Goal: Task Accomplishment & Management: Manage account settings

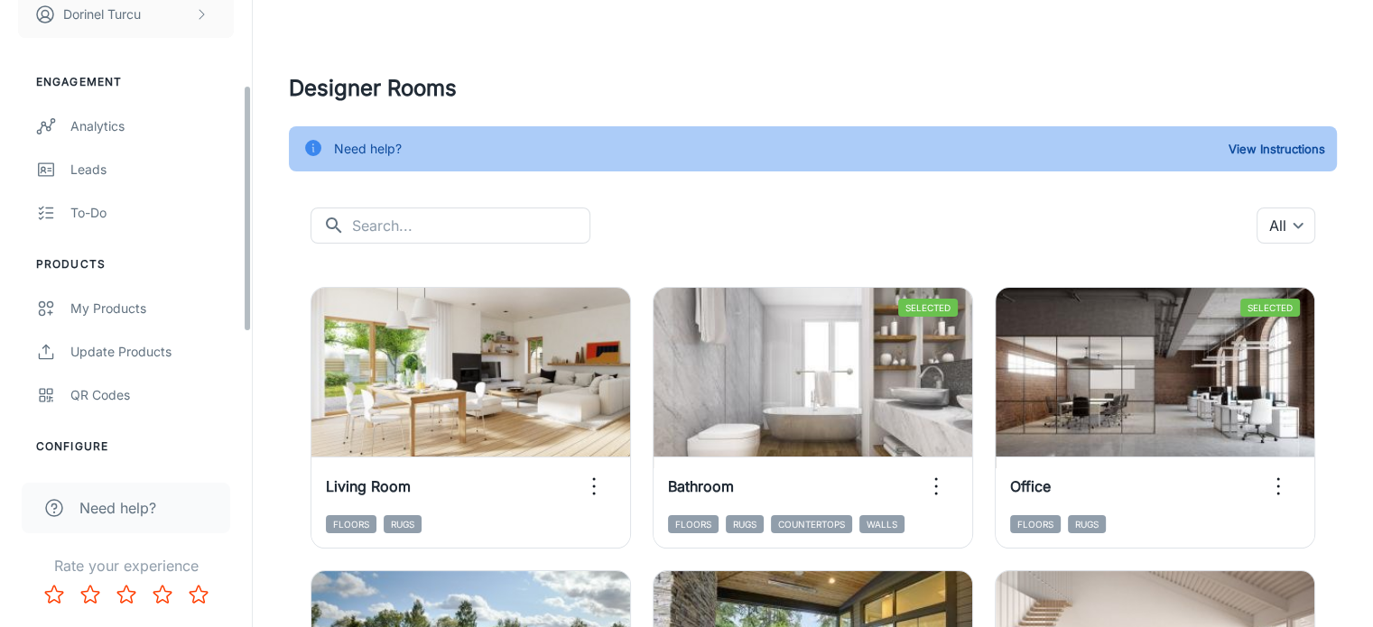
scroll to position [271, 0]
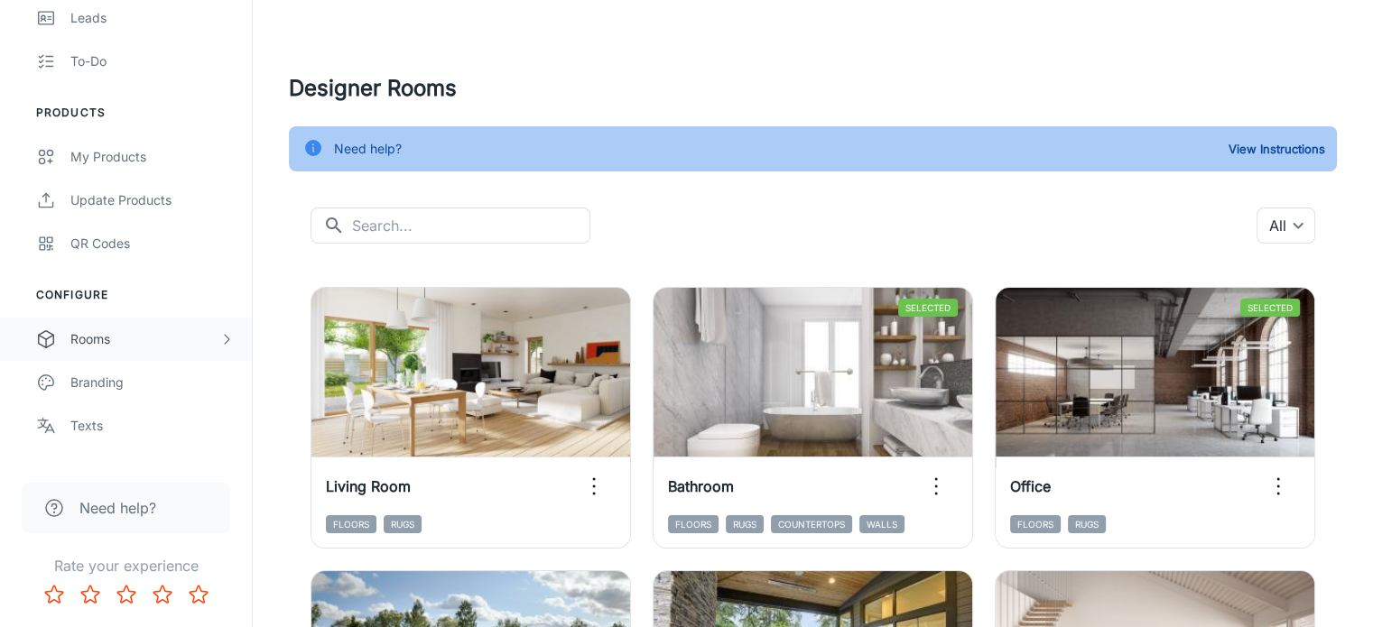
click at [123, 329] on div "Rooms" at bounding box center [144, 339] width 149 height 20
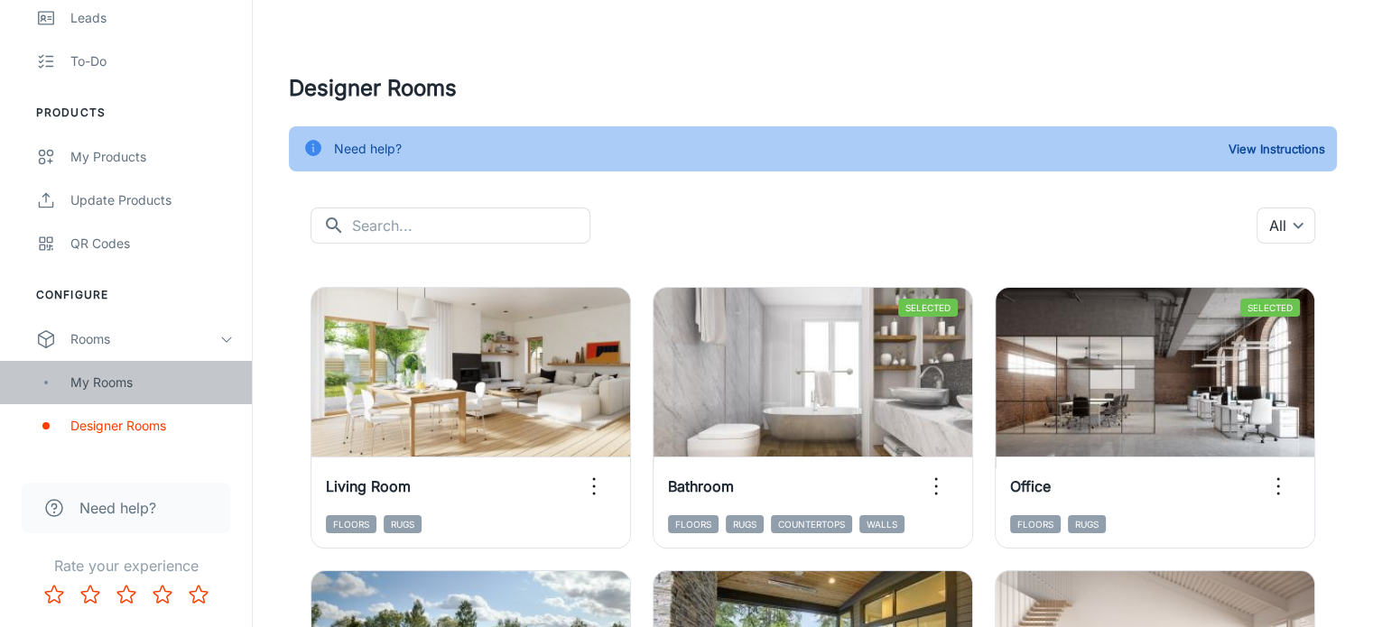
click at [153, 385] on div "My Rooms" at bounding box center [151, 383] width 163 height 20
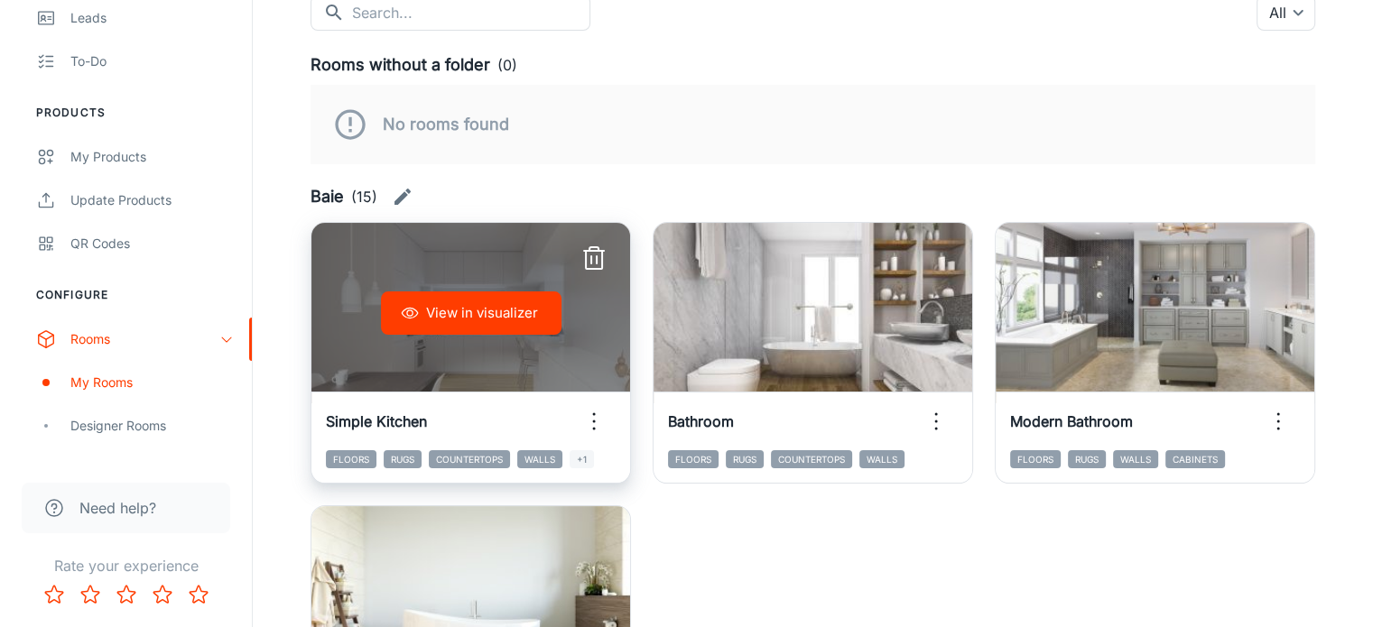
scroll to position [271, 0]
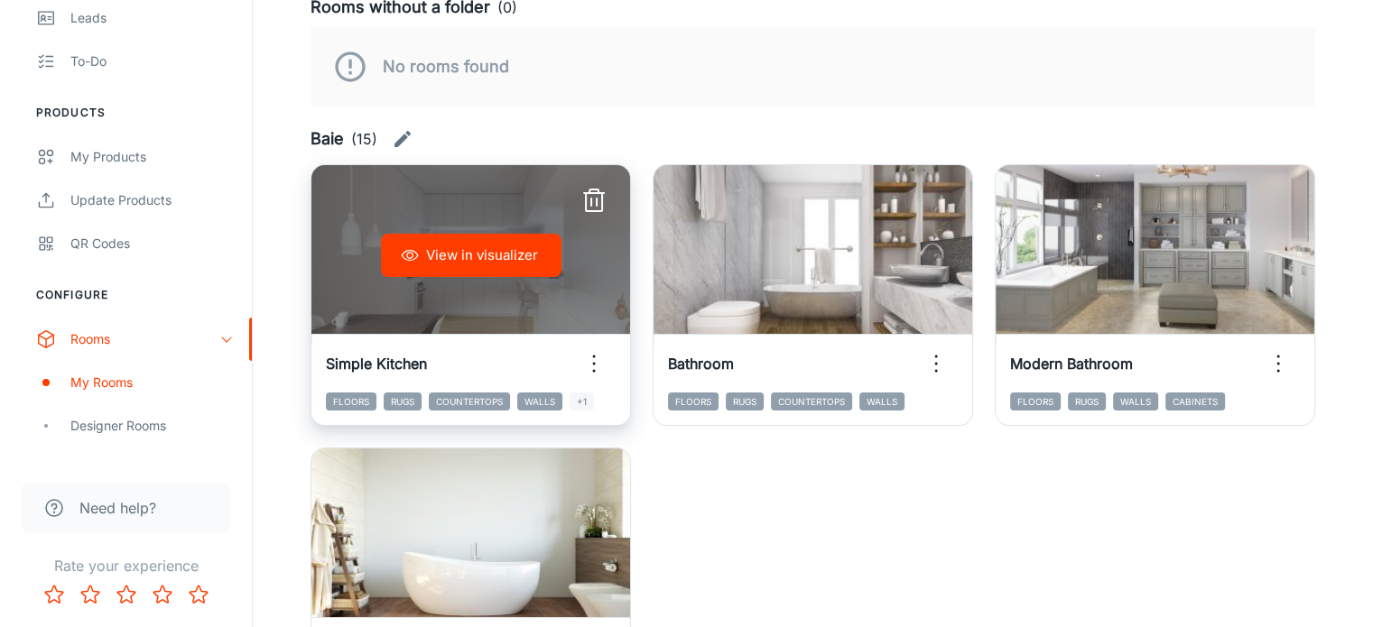
click at [579, 349] on icon "button" at bounding box center [593, 363] width 29 height 29
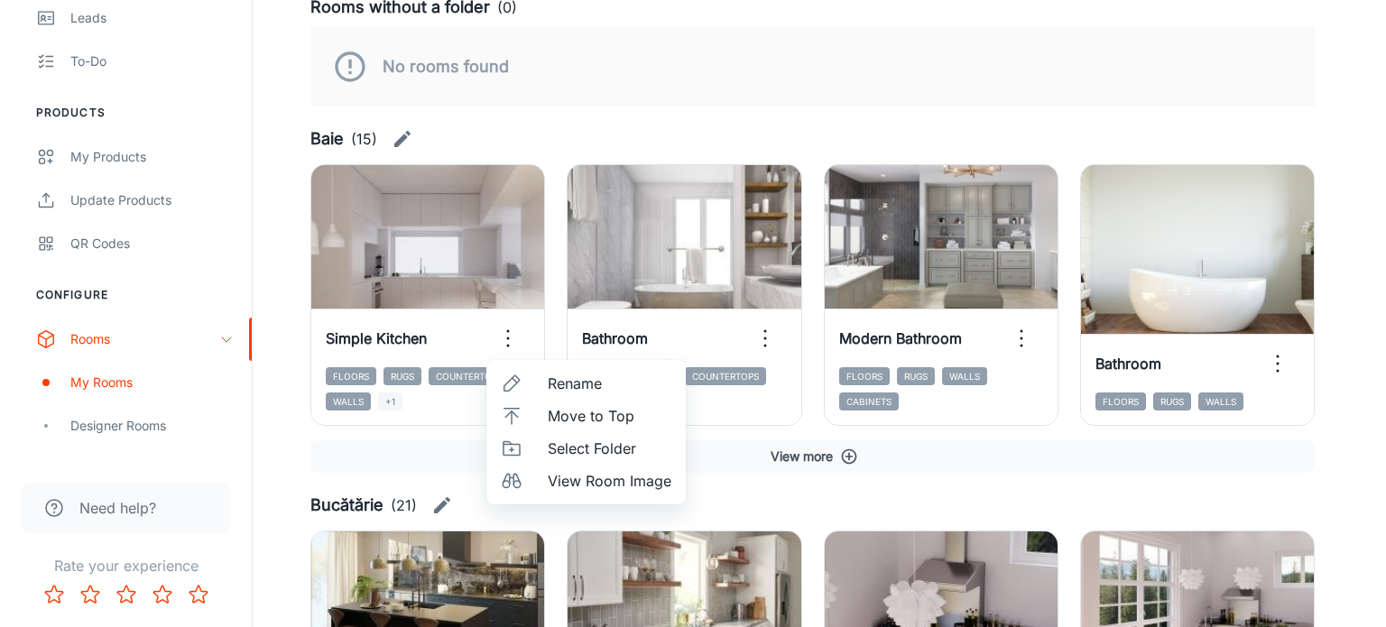
click at [581, 450] on span "Select Folder" at bounding box center [610, 449] width 124 height 22
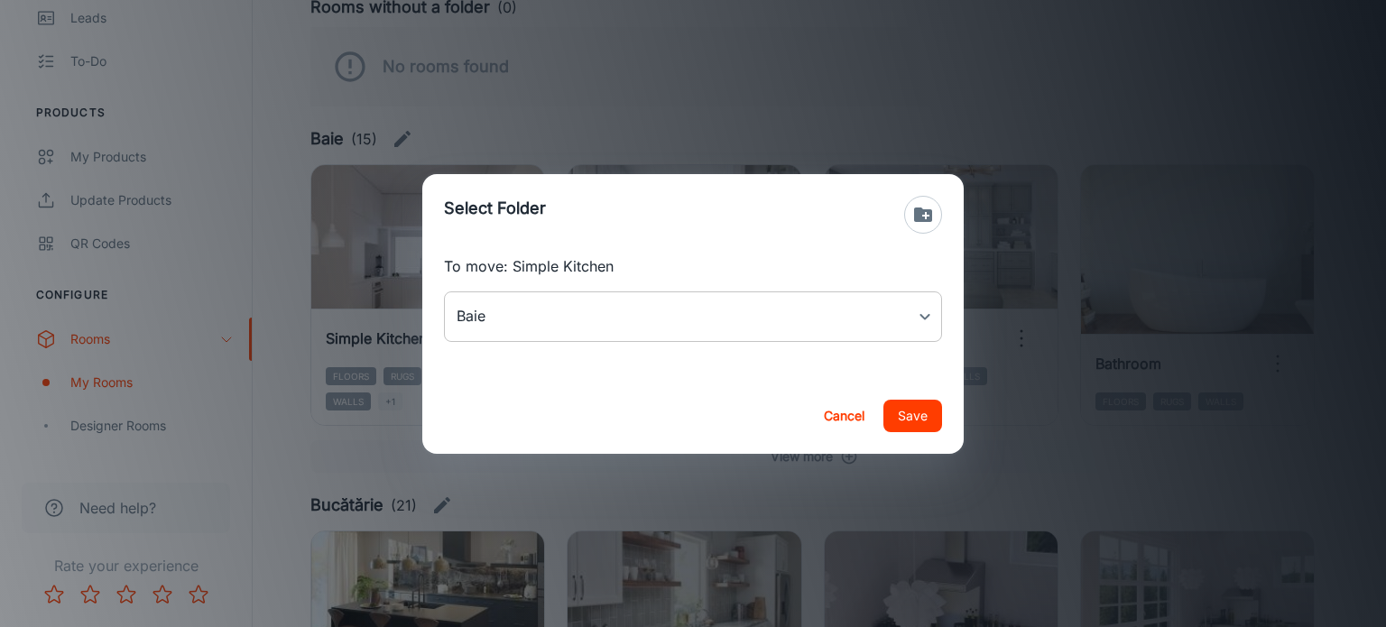
click at [574, 317] on body "Orient Ceramic Dorinel Turcu Engagement Analytics Leads To-do Products My Produ…" at bounding box center [693, 42] width 1386 height 627
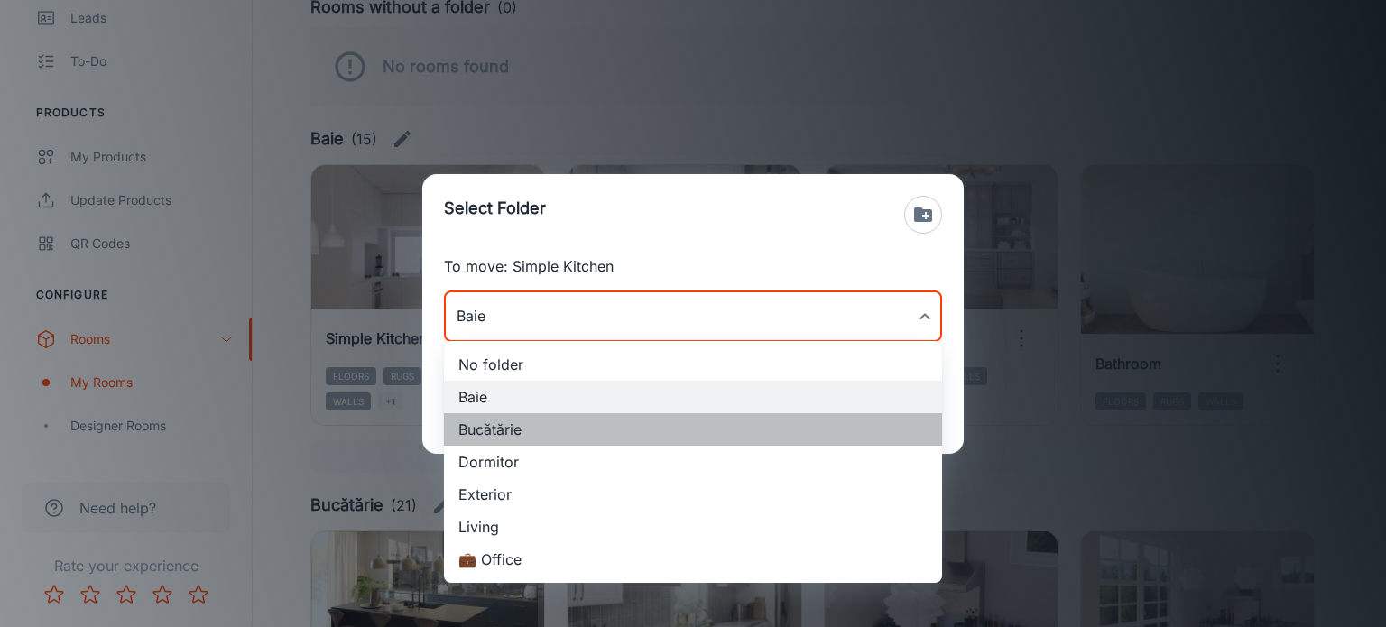
click at [551, 432] on li "Bucătărie" at bounding box center [693, 429] width 498 height 32
type input "Bucătărie"
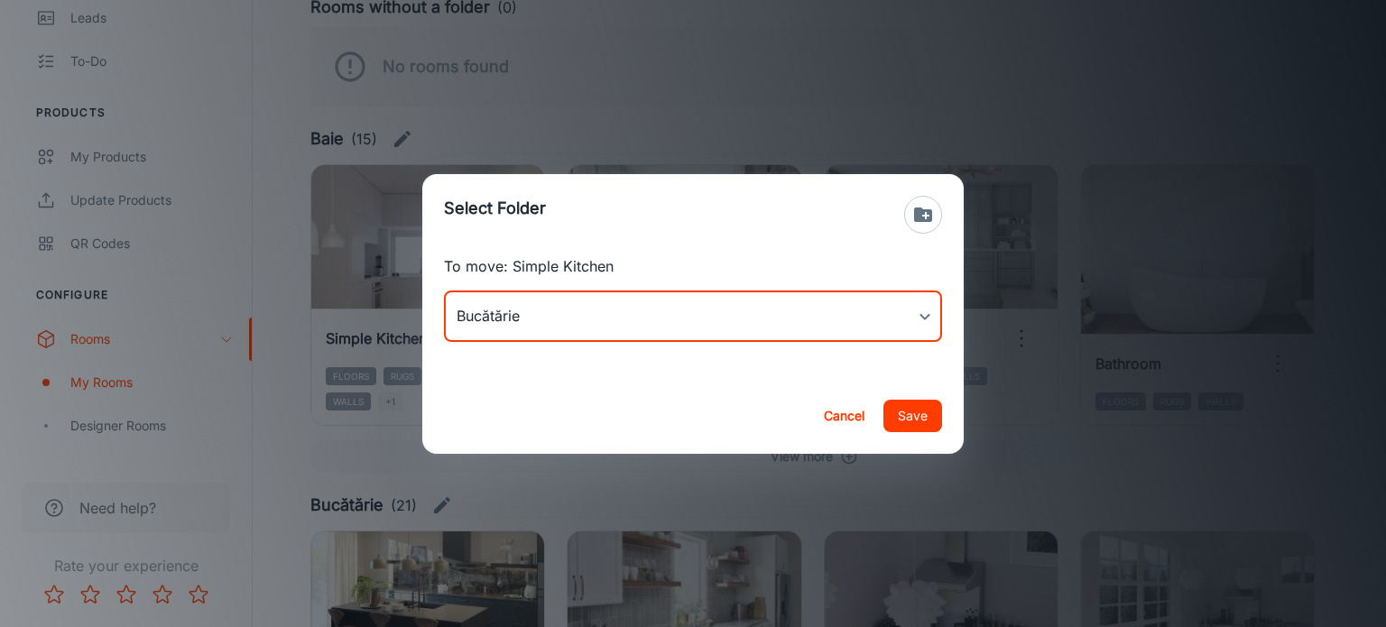
click at [913, 407] on button "Save" at bounding box center [912, 416] width 59 height 32
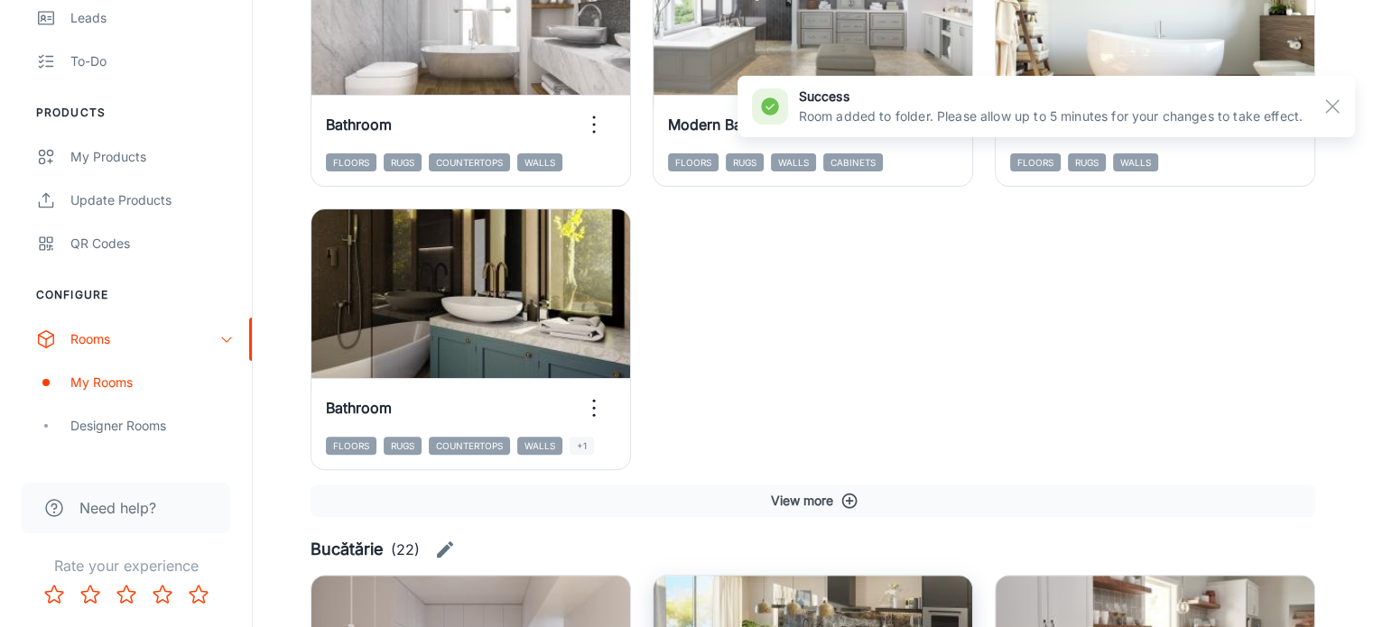
scroll to position [632, 0]
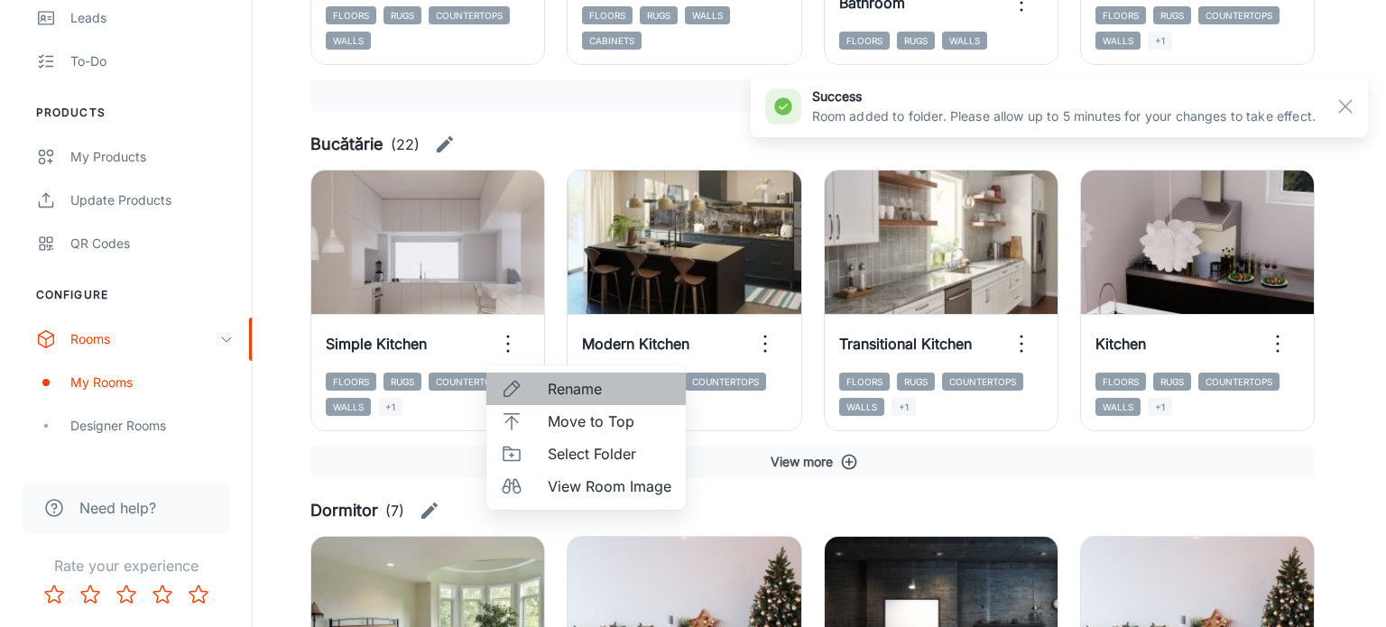
click at [570, 393] on span "Rename" at bounding box center [610, 389] width 124 height 22
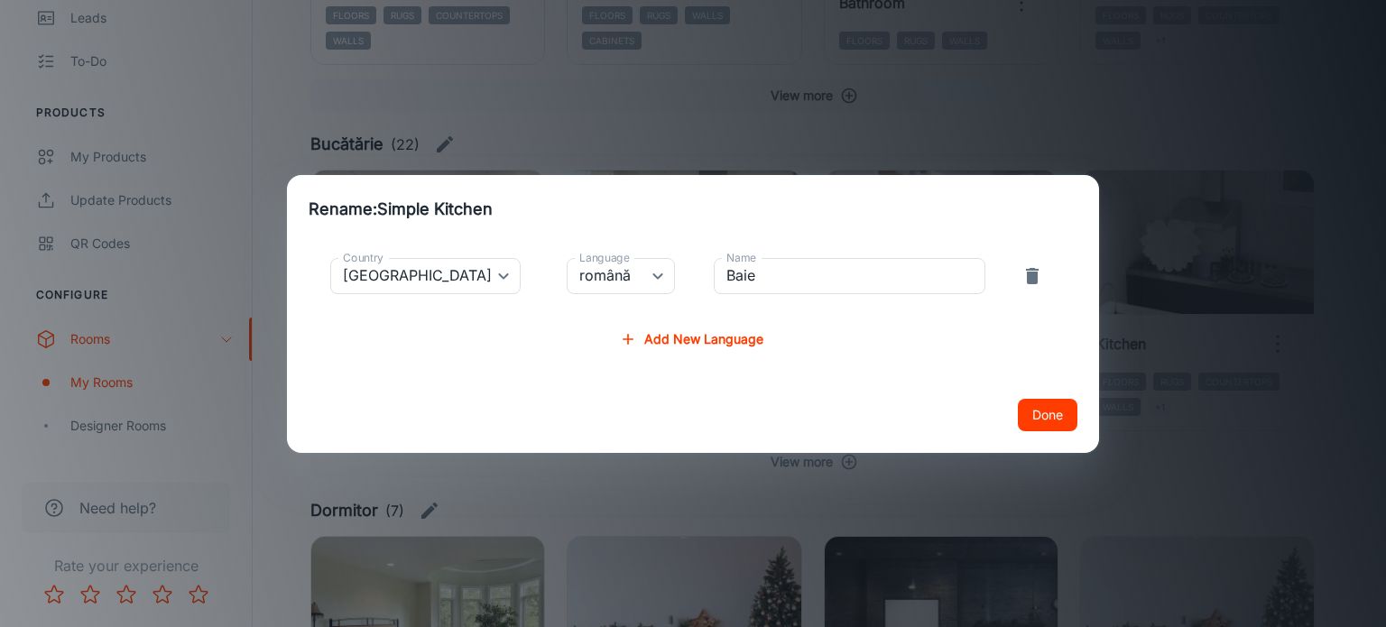
click at [1053, 417] on button "Done" at bounding box center [1048, 415] width 60 height 32
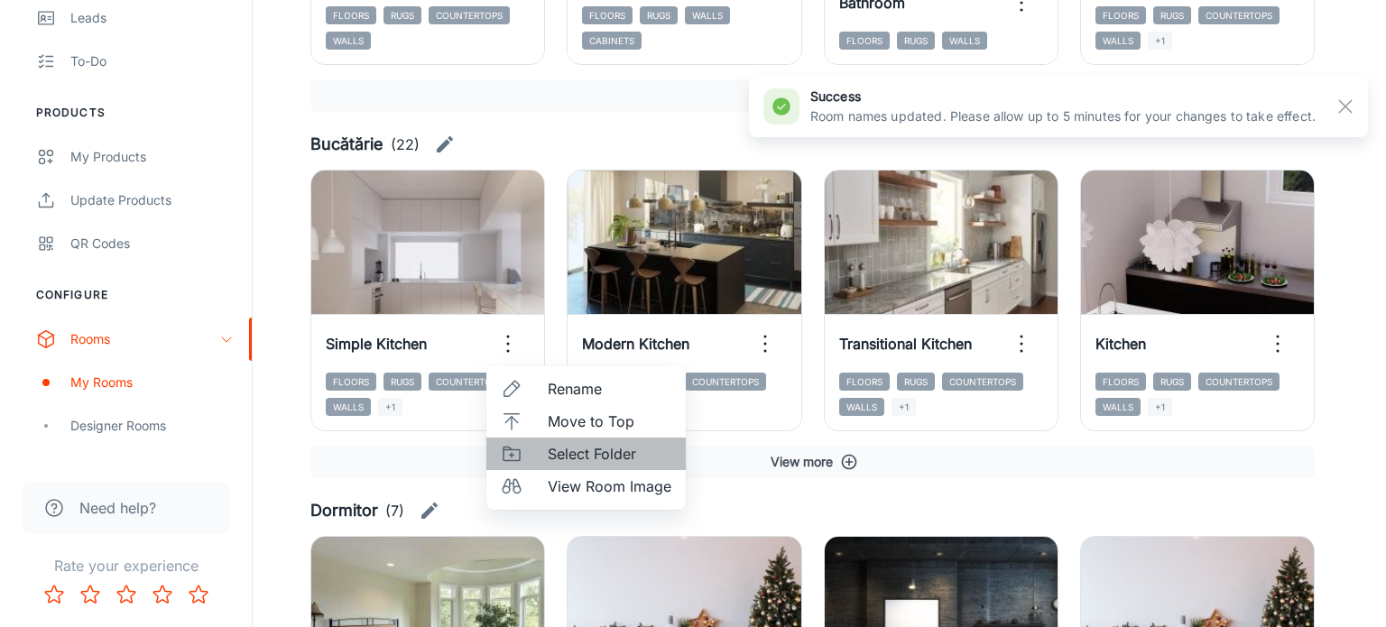
click at [603, 464] on li "Select Folder" at bounding box center [585, 454] width 199 height 32
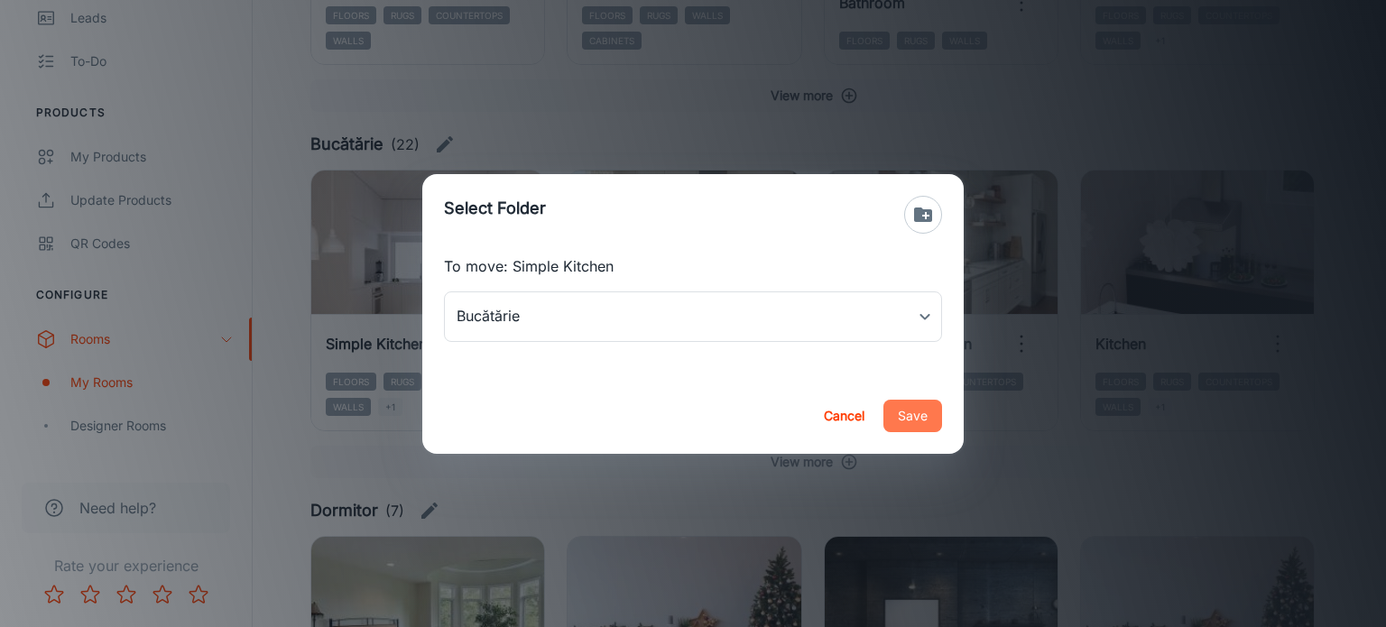
click at [919, 414] on button "Save" at bounding box center [912, 416] width 59 height 32
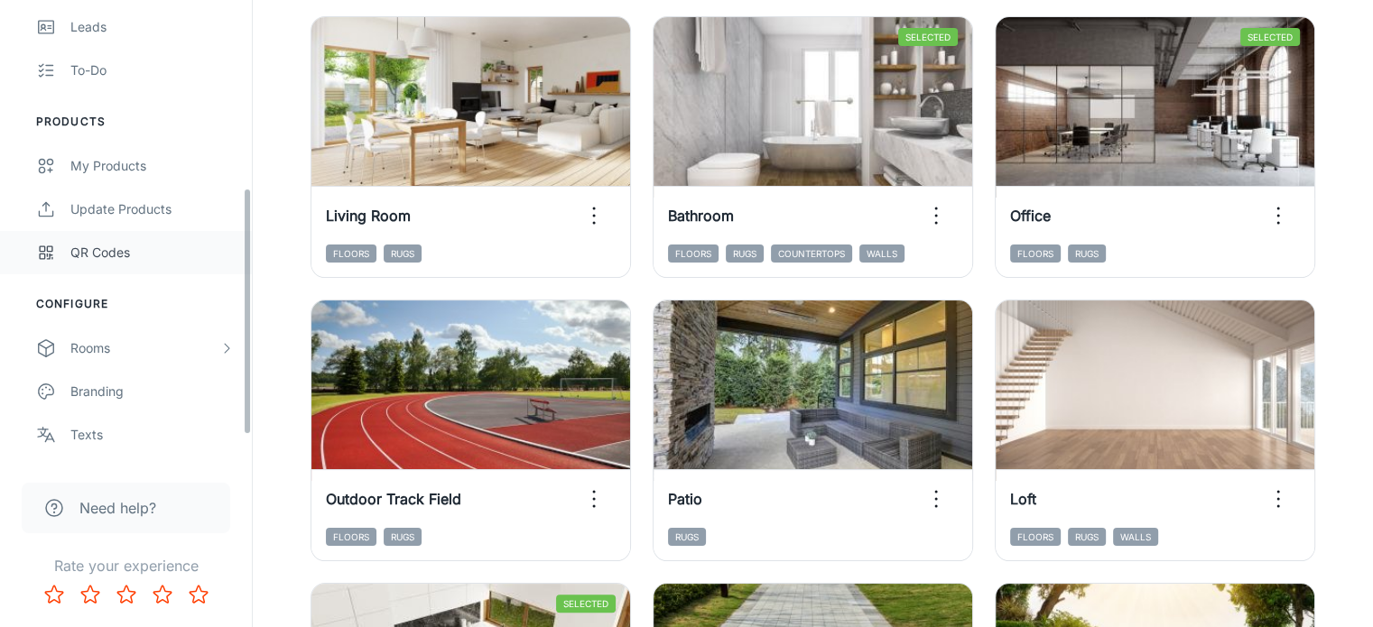
scroll to position [361, 0]
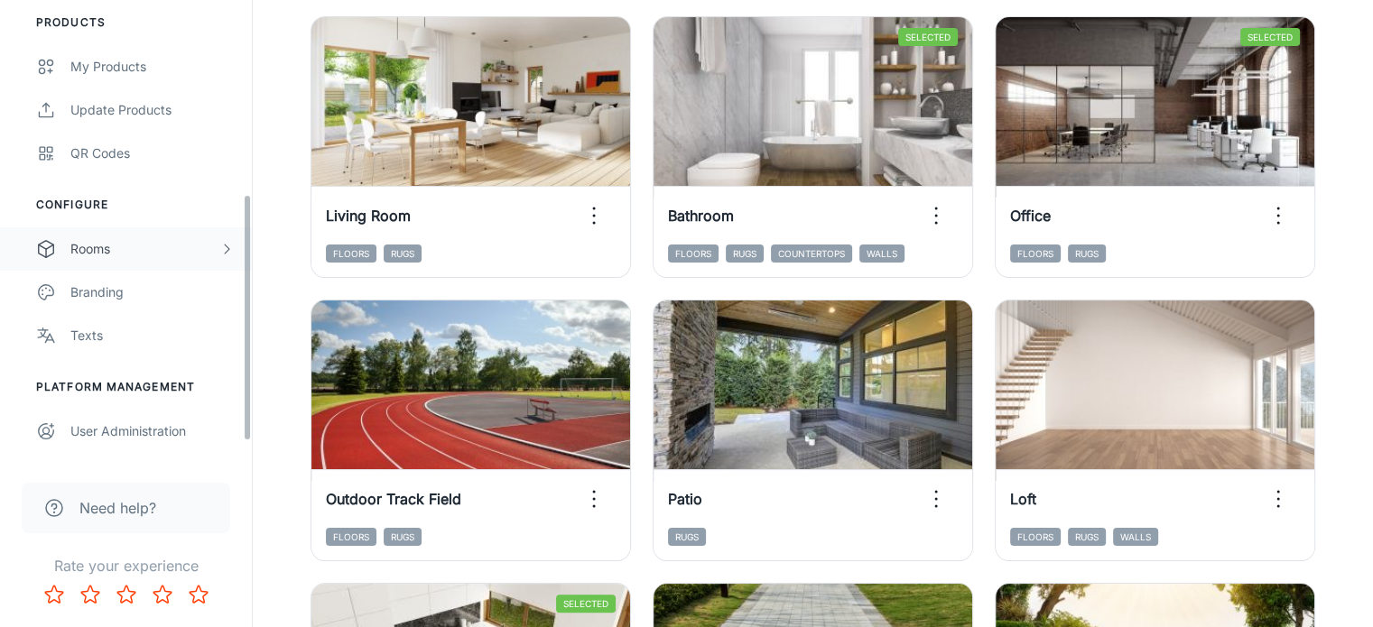
click at [147, 254] on div "Rooms" at bounding box center [144, 249] width 149 height 20
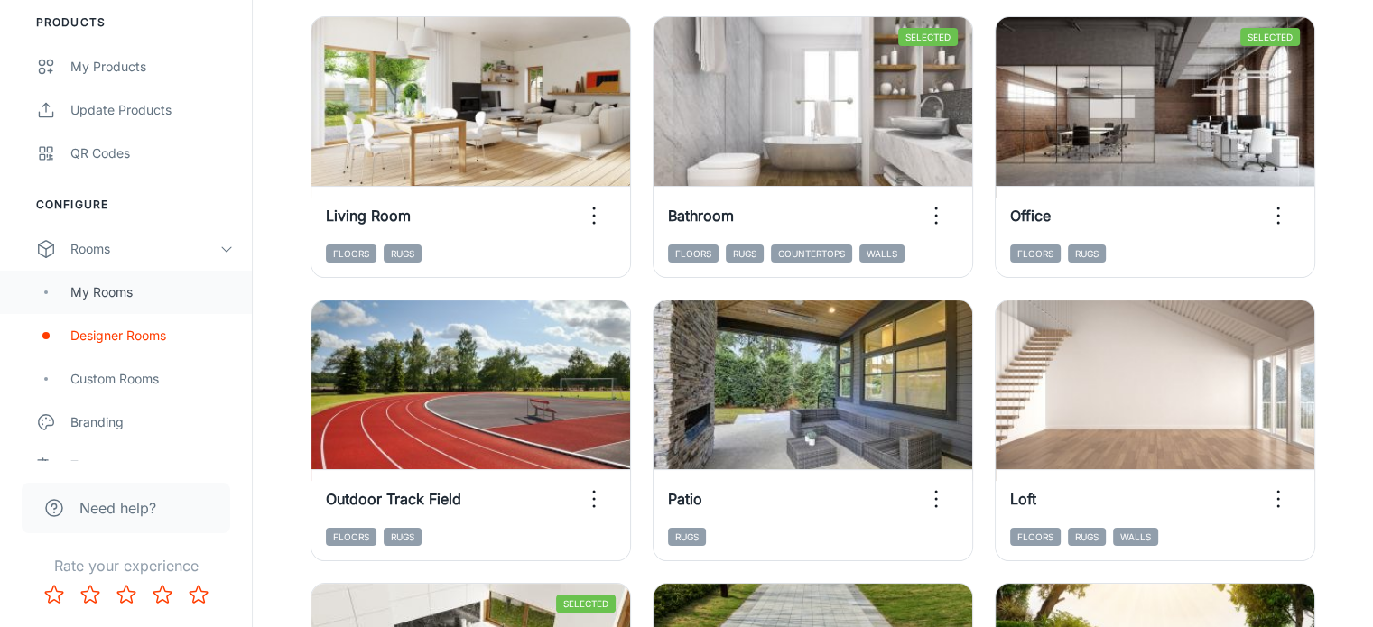
click at [166, 298] on div "My Rooms" at bounding box center [151, 292] width 163 height 20
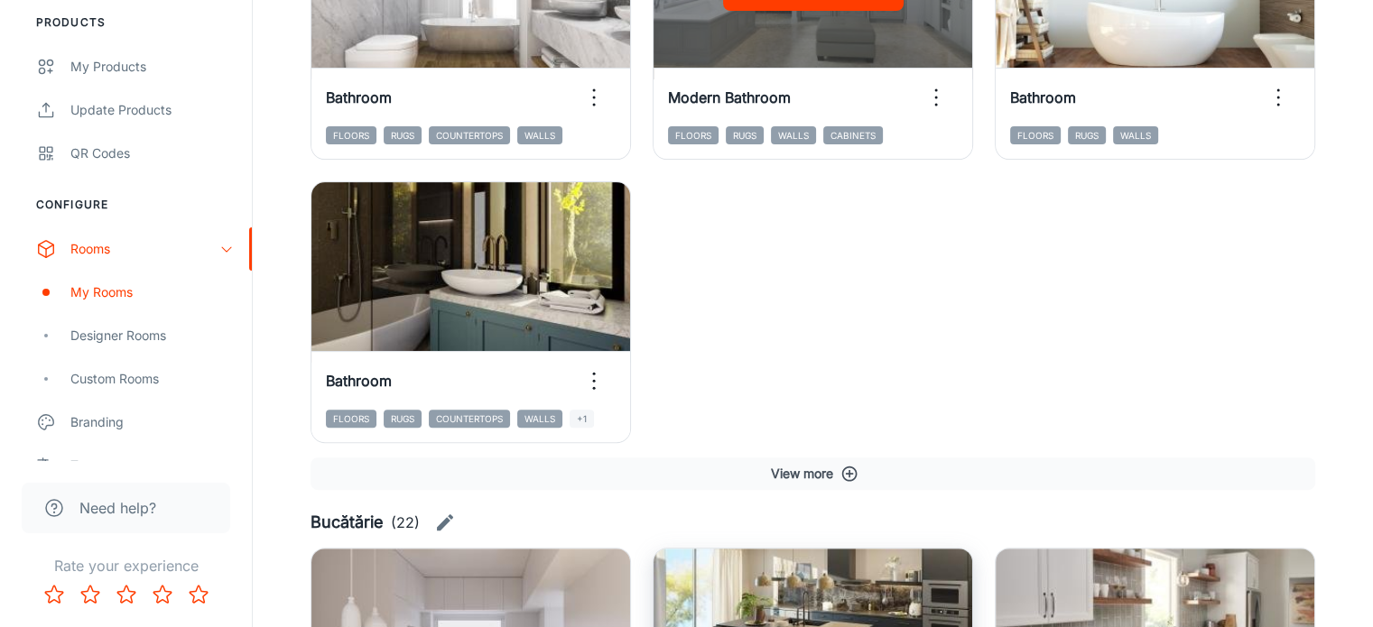
scroll to position [541, 0]
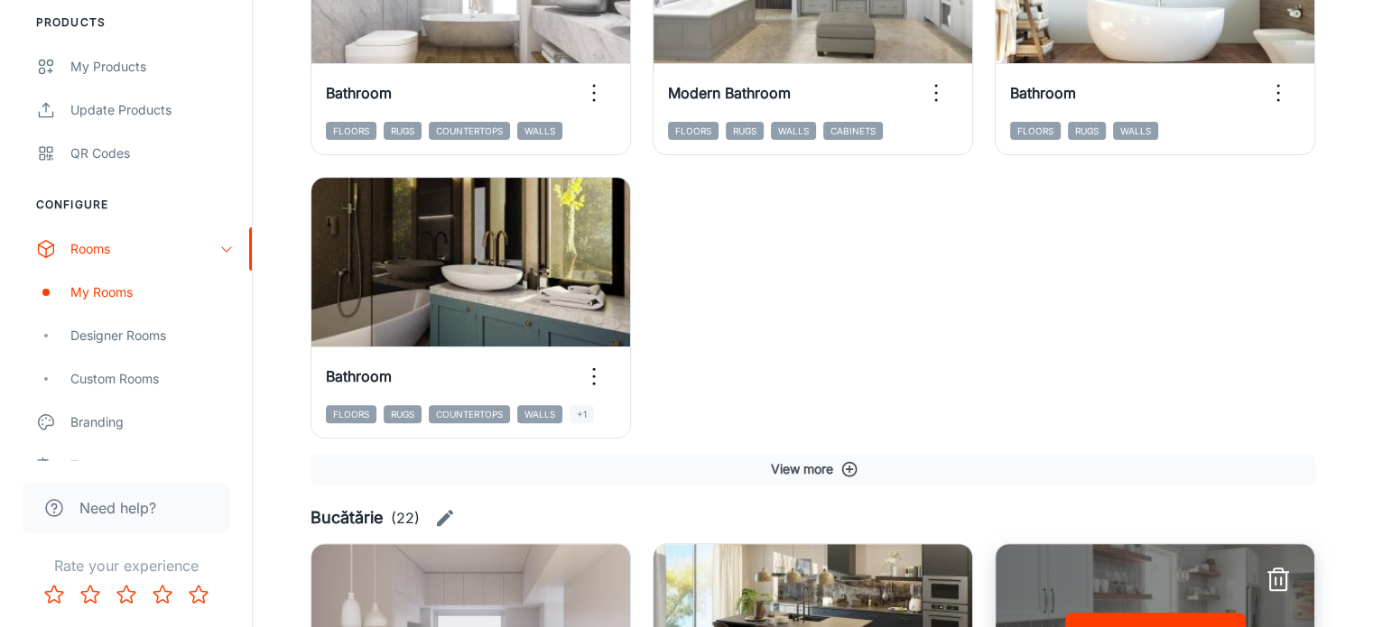
scroll to position [722, 0]
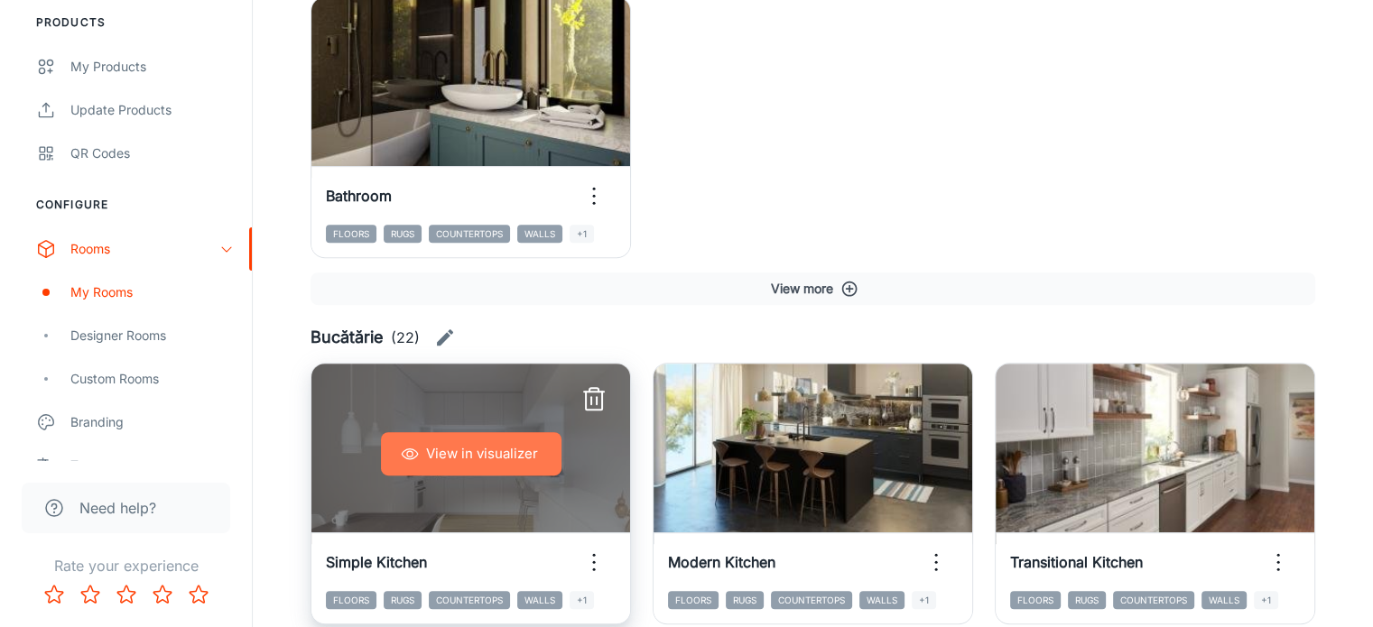
click at [468, 432] on button "View in visualizer" at bounding box center [471, 453] width 180 height 43
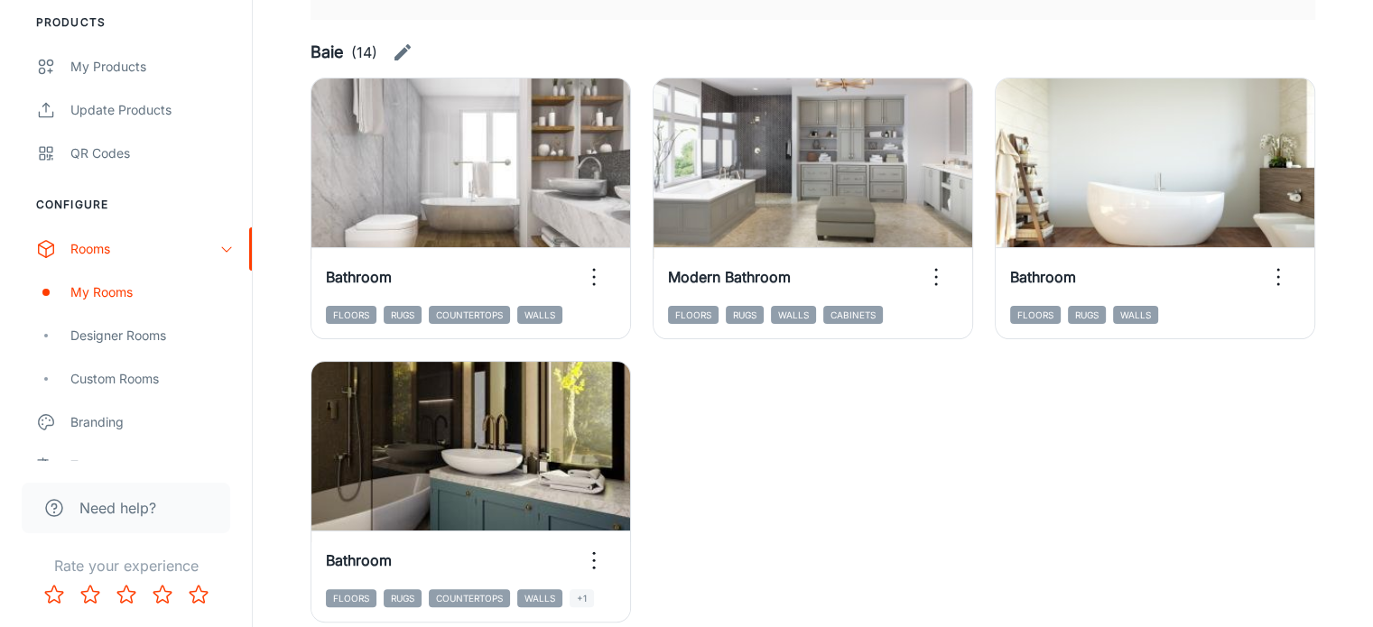
scroll to position [180, 0]
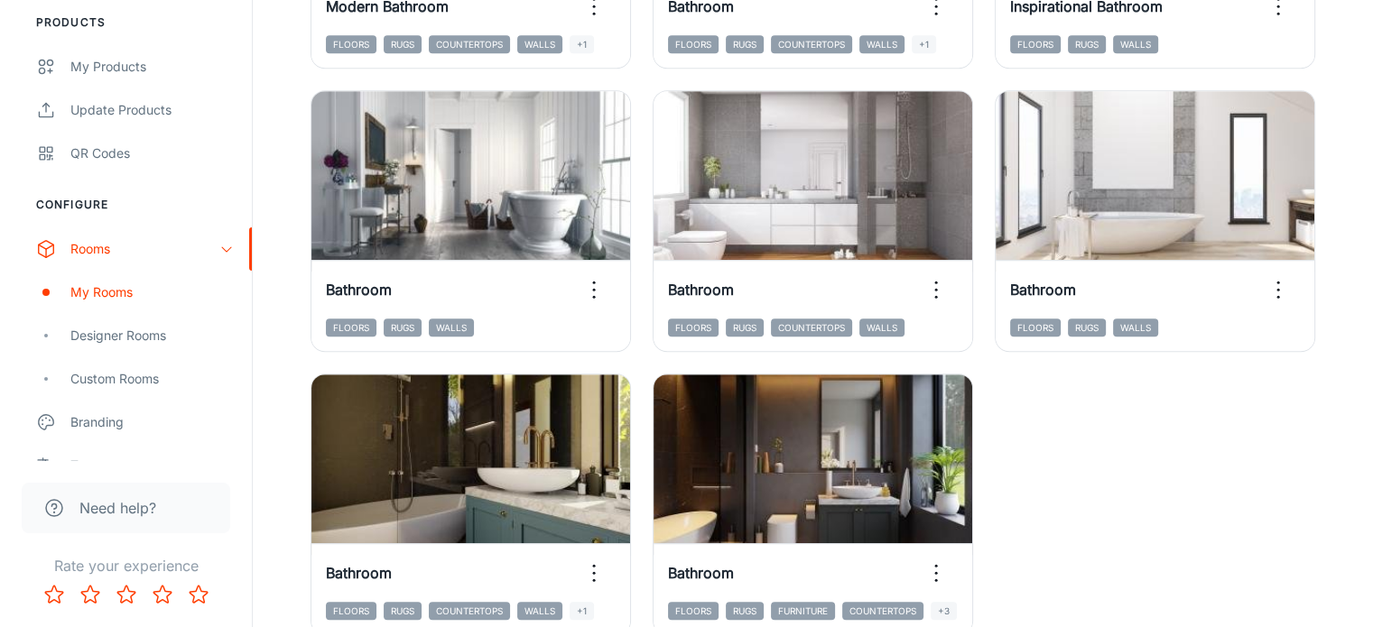
scroll to position [1354, 0]
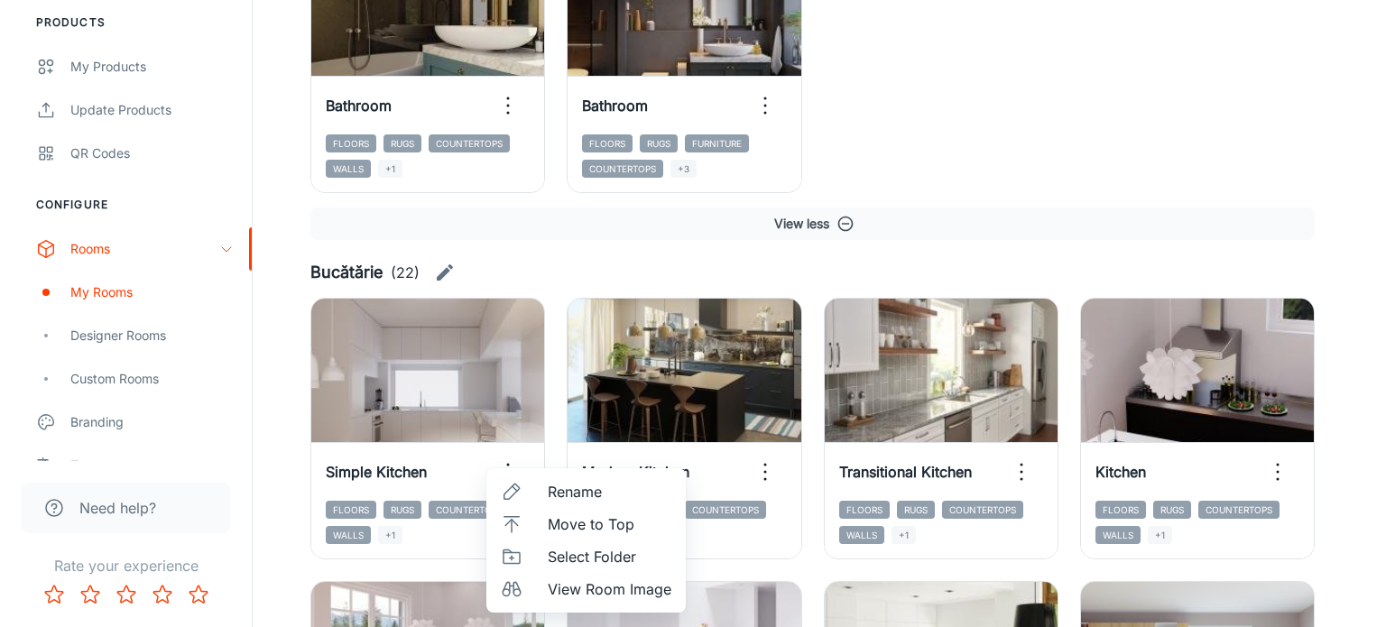
click at [616, 559] on span "Select Folder" at bounding box center [610, 557] width 124 height 22
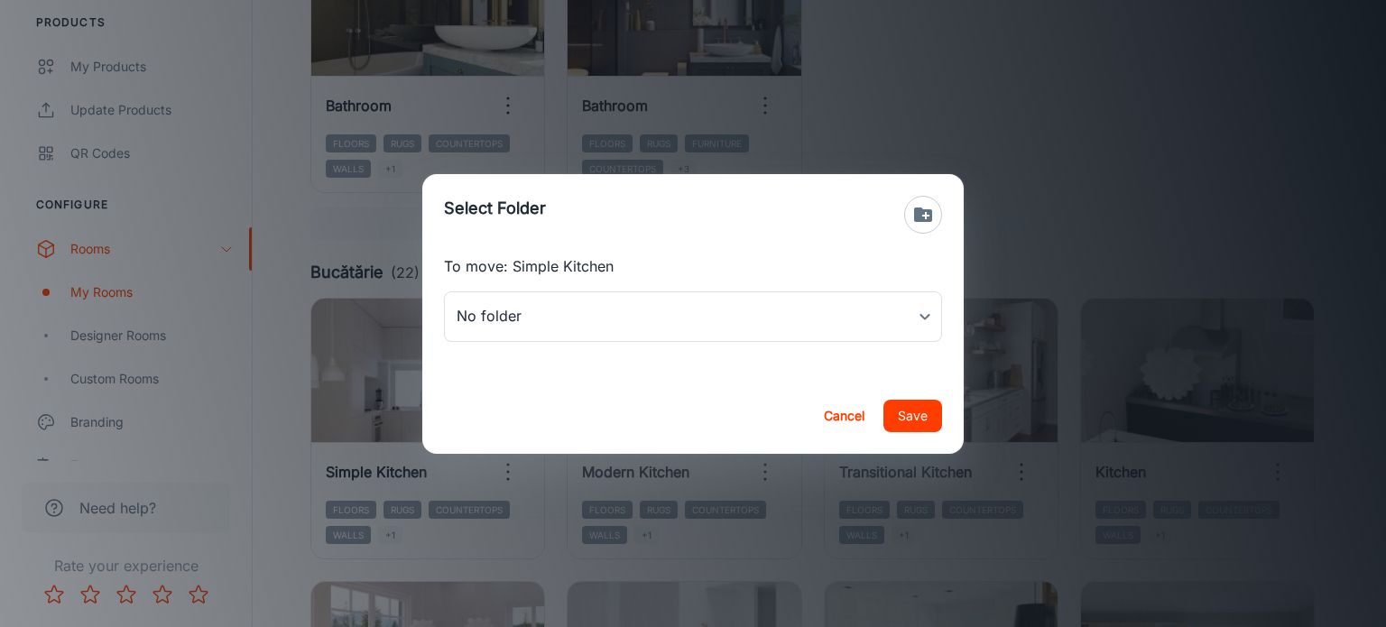
type input "Bucătărie"
click at [910, 413] on button "Save" at bounding box center [912, 416] width 59 height 32
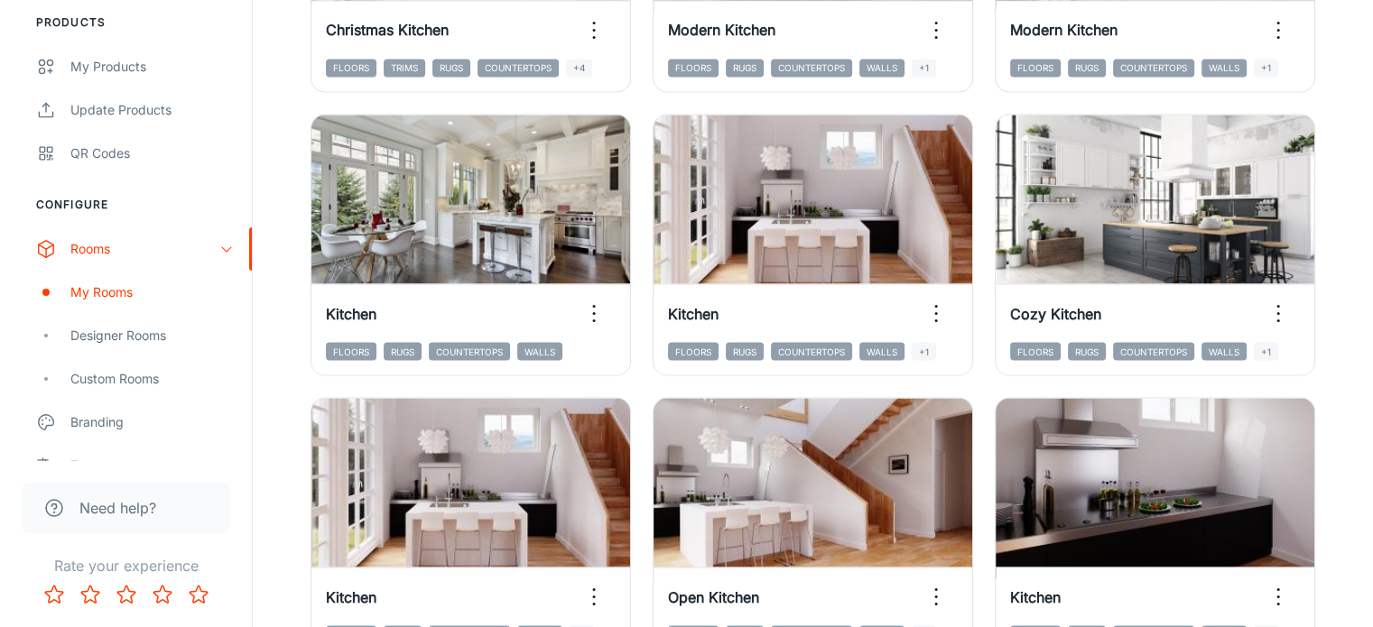
scroll to position [3339, 0]
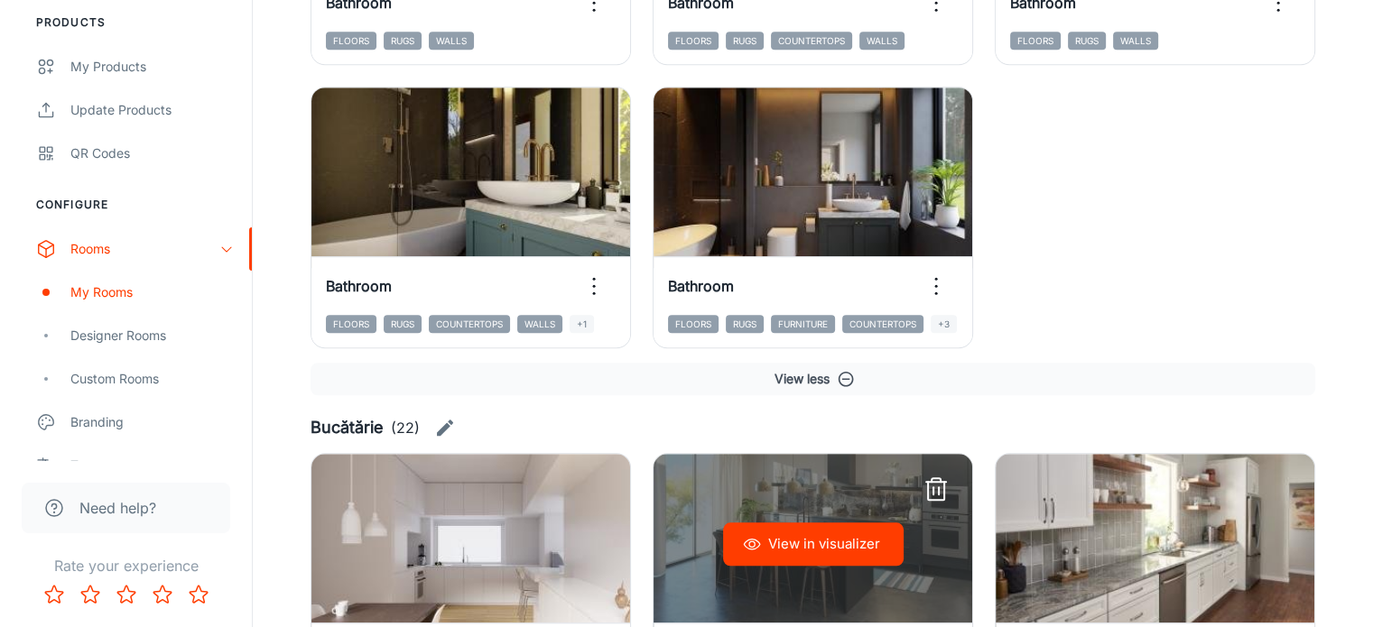
scroll to position [1426, 0]
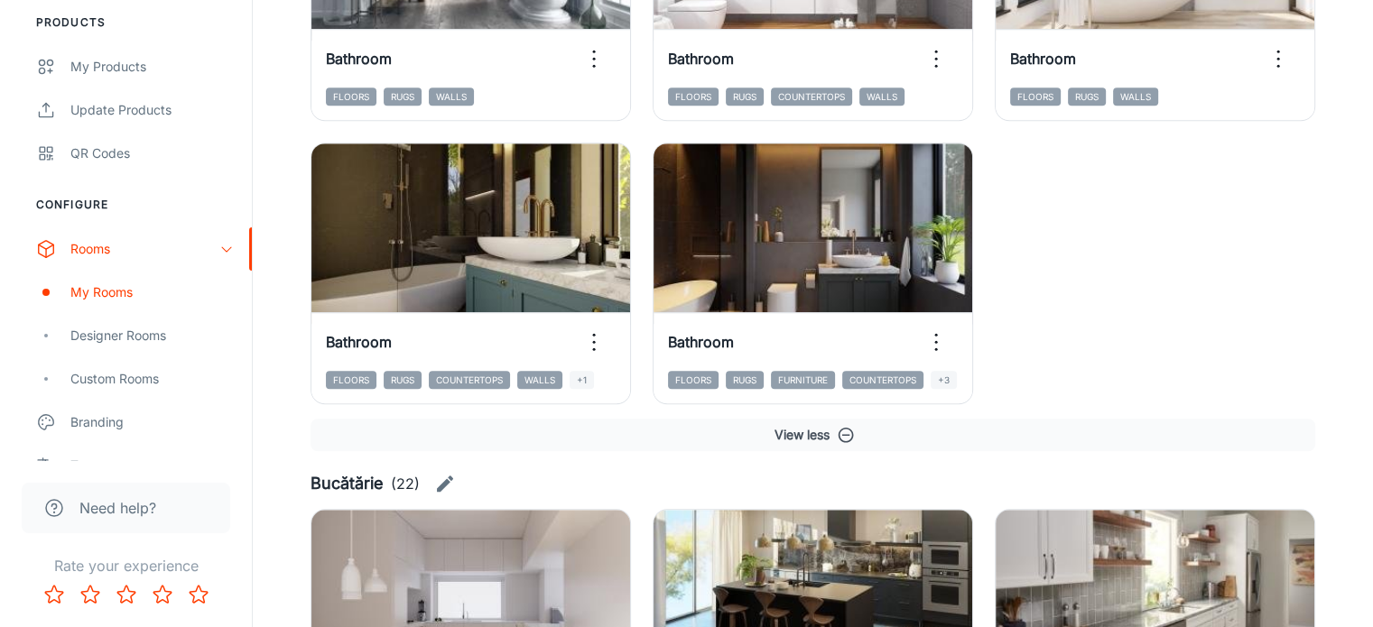
drag, startPoint x: 509, startPoint y: 403, endPoint x: 522, endPoint y: 199, distance: 205.3
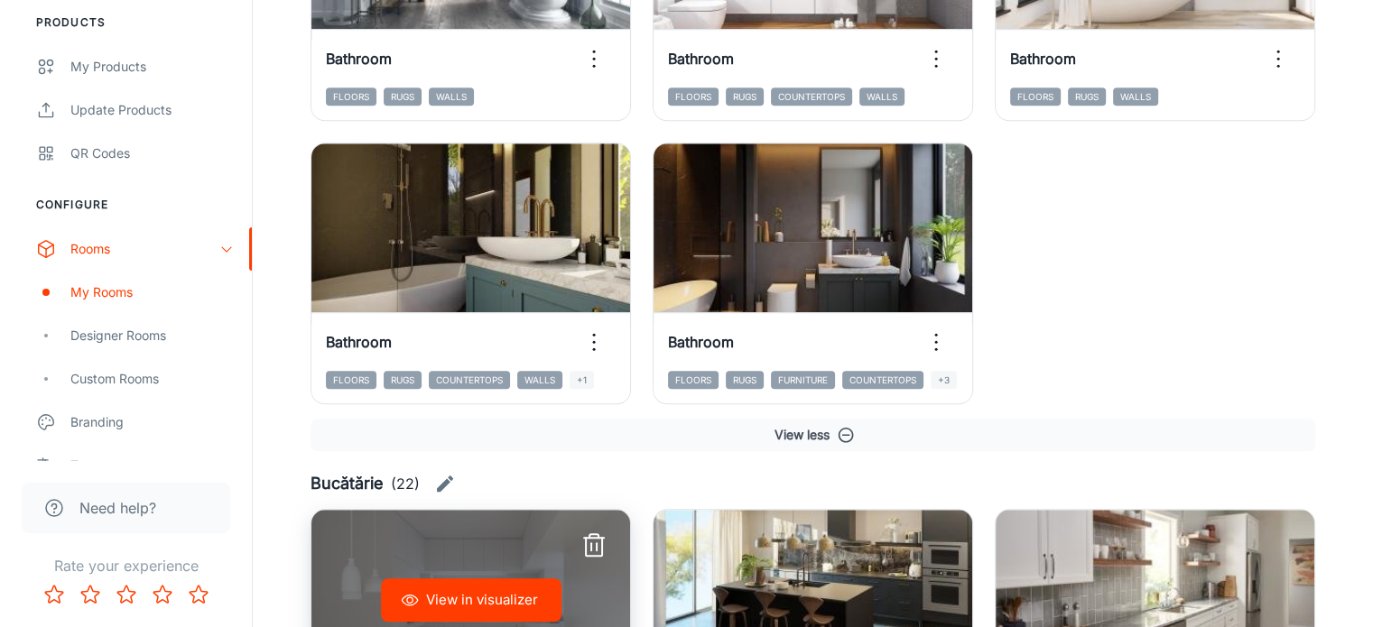
click at [579, 532] on icon "button" at bounding box center [593, 546] width 29 height 29
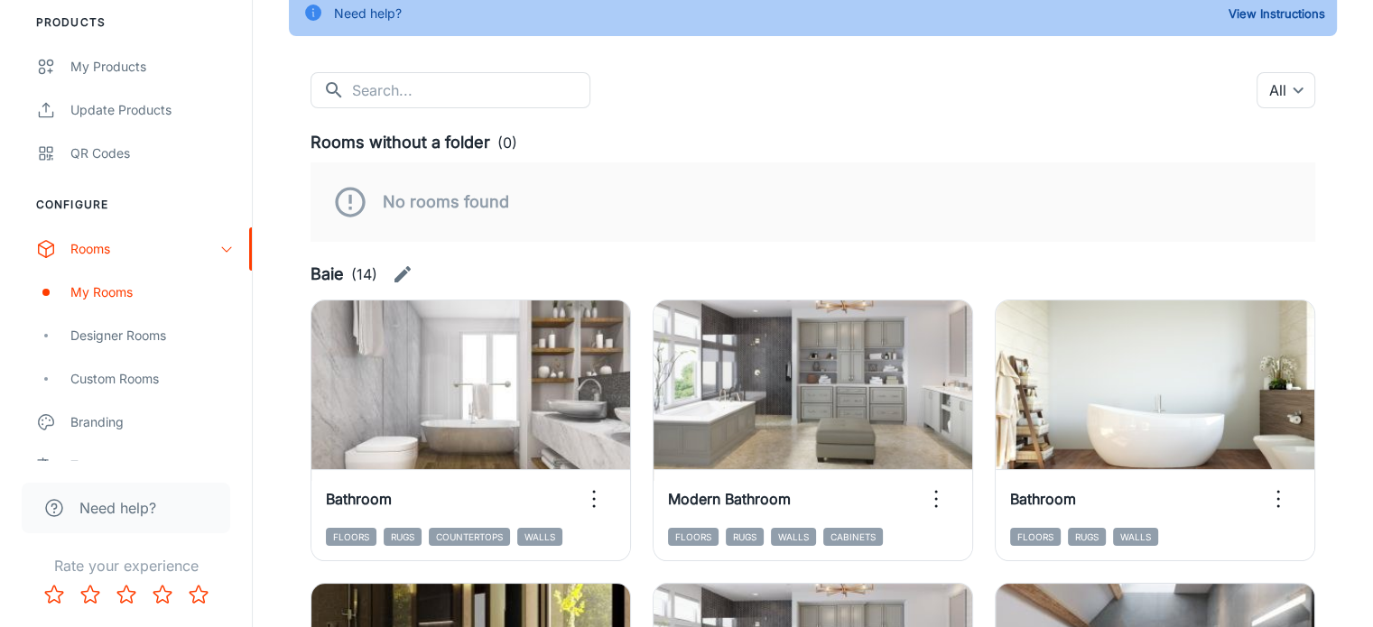
scroll to position [0, 0]
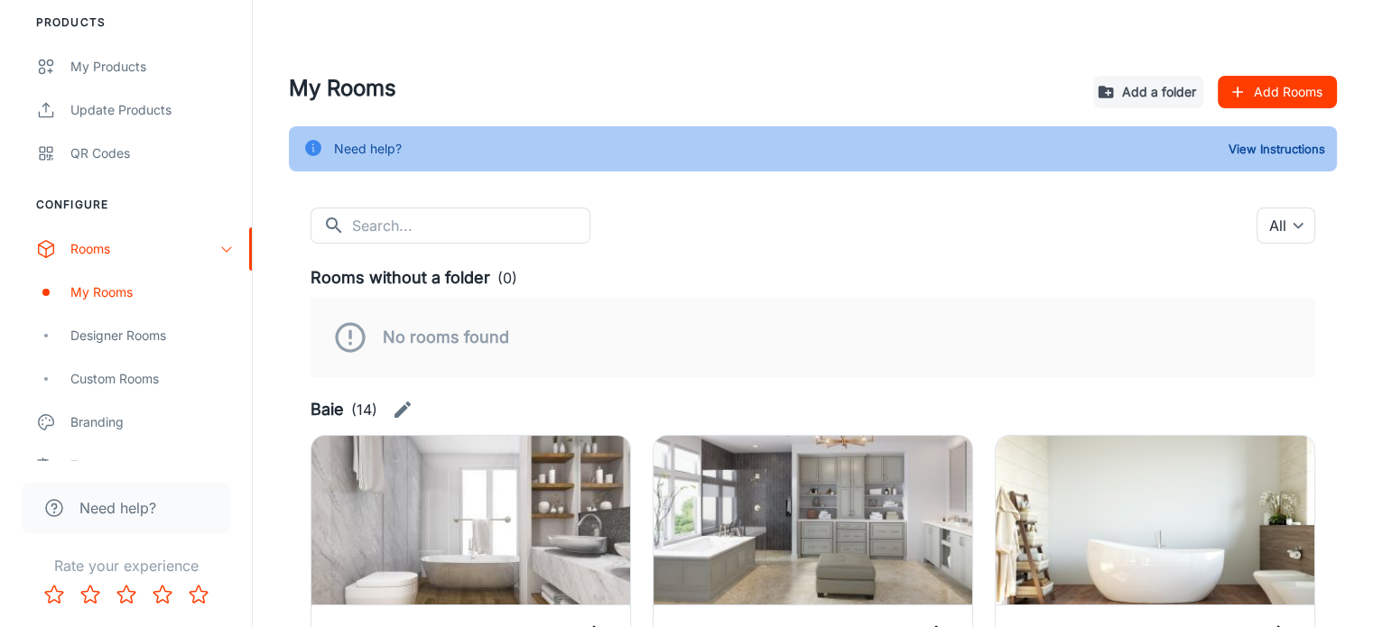
drag, startPoint x: 818, startPoint y: 270, endPoint x: 837, endPoint y: 264, distance: 20.6
click at [837, 265] on div "Rooms without a folder (0)" at bounding box center [812, 277] width 1004 height 25
